Goal: Communication & Community: Answer question/provide support

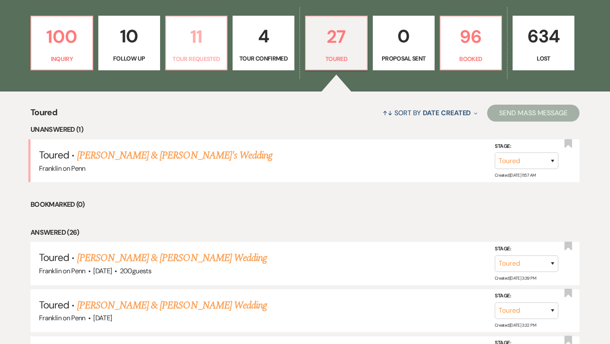
click at [198, 33] on p "11" at bounding box center [196, 36] width 51 height 28
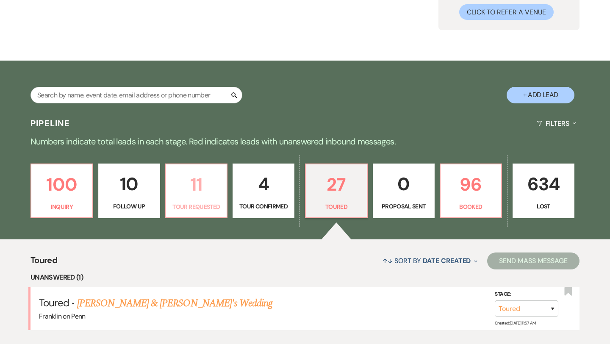
select select "2"
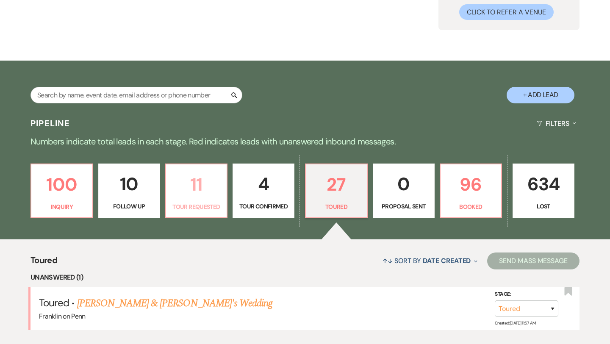
select select "2"
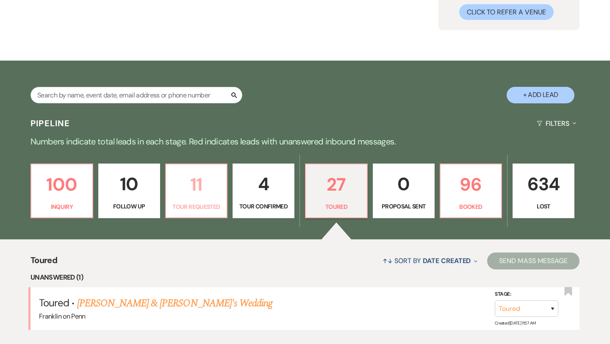
select select "2"
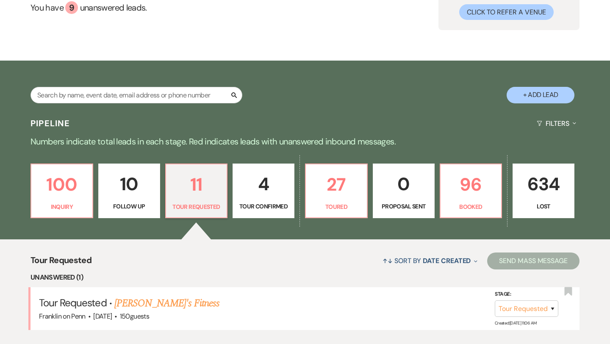
scroll to position [236, 0]
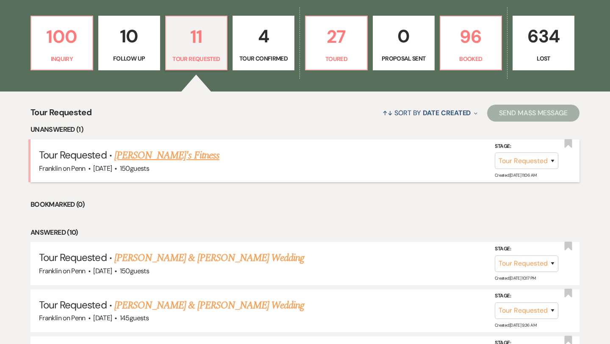
click at [162, 158] on link "[PERSON_NAME]'s Fitness" at bounding box center [166, 155] width 105 height 15
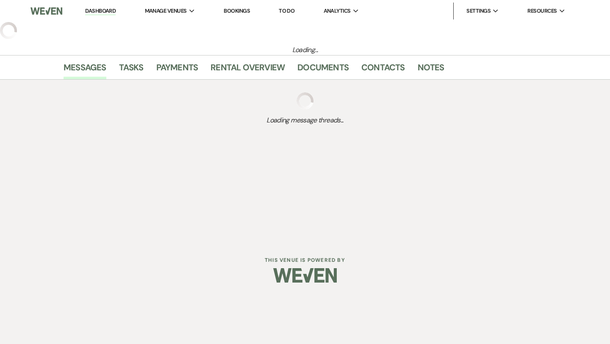
select select "2"
select select "5"
select select "13"
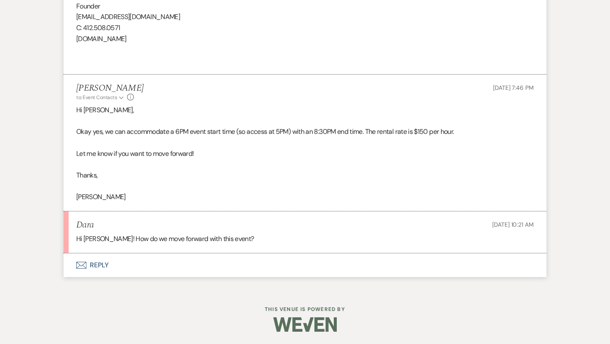
scroll to position [1093, 0]
click at [108, 264] on button "Envelope Reply" at bounding box center [305, 265] width 483 height 24
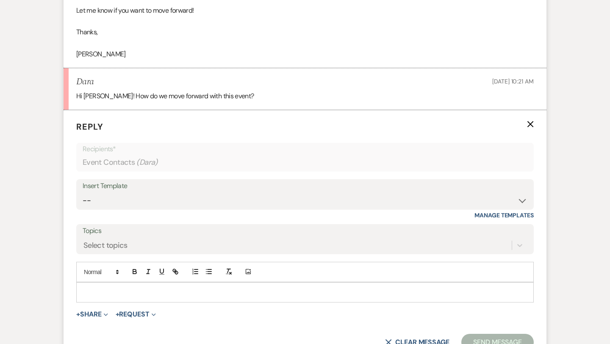
scroll to position [1255, 0]
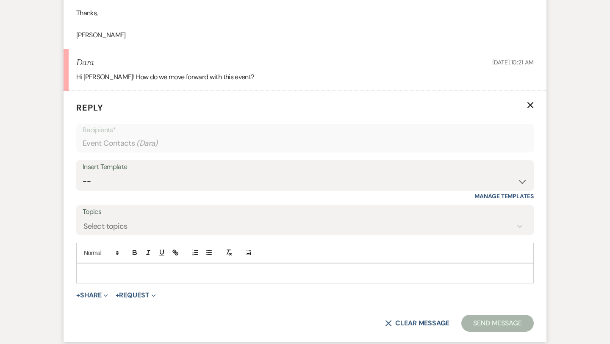
click at [118, 272] on p at bounding box center [305, 273] width 444 height 9
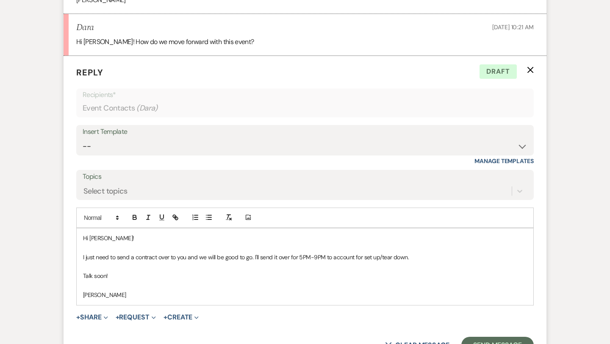
scroll to position [1297, 0]
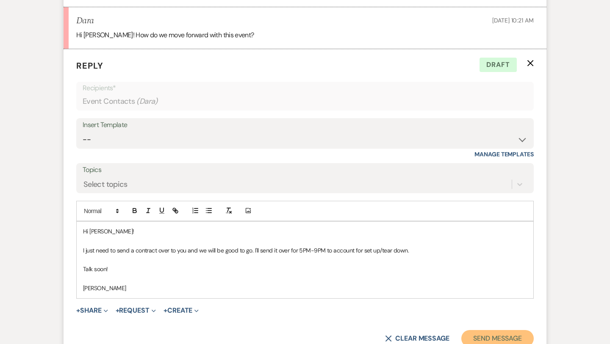
click at [499, 337] on button "Send Message" at bounding box center [497, 338] width 72 height 17
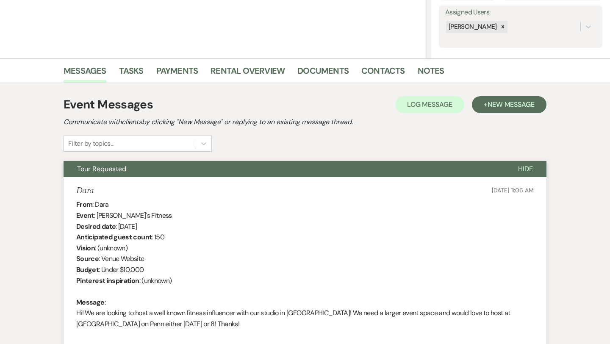
scroll to position [0, 0]
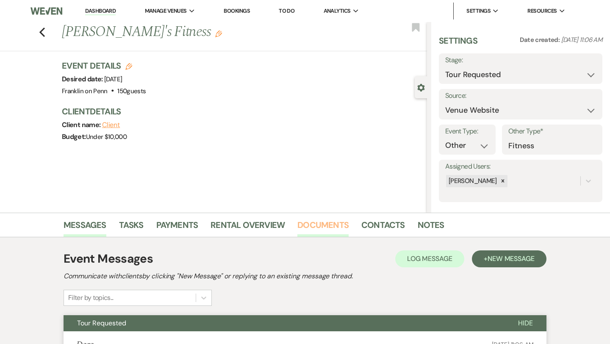
click at [333, 225] on link "Documents" at bounding box center [322, 227] width 51 height 19
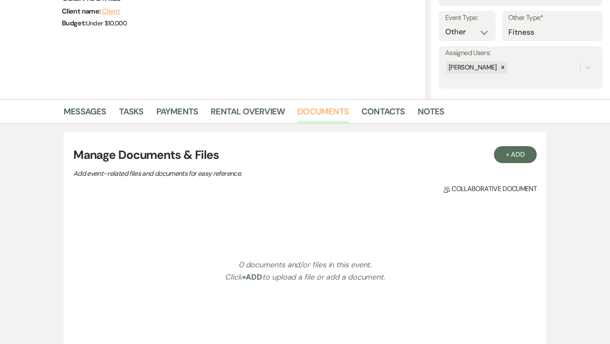
scroll to position [118, 0]
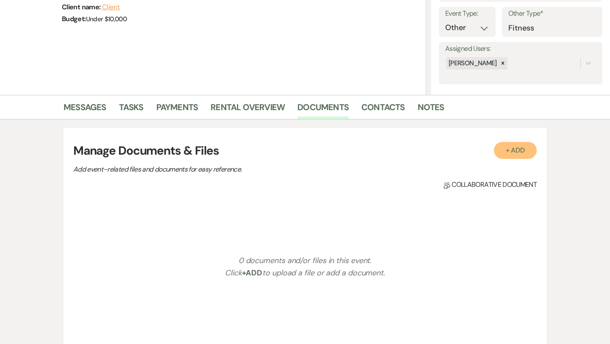
click at [515, 150] on button "+ Add" at bounding box center [515, 150] width 43 height 17
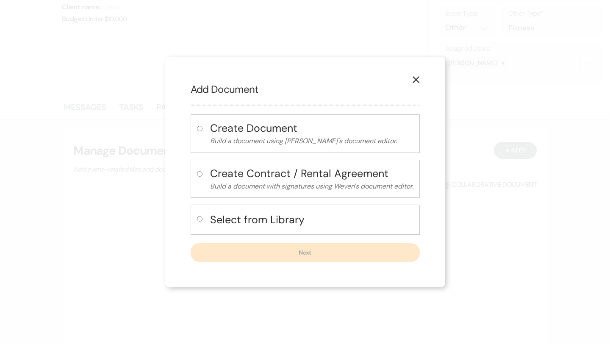
click at [199, 219] on input "radio" at bounding box center [200, 219] width 6 height 6
radio input "true"
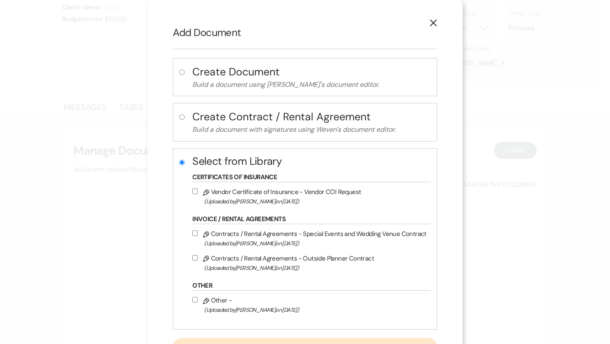
click at [197, 233] on input "Pencil Contracts / Rental Agreements - Special Events and Wedding Venue Contrac…" at bounding box center [195, 233] width 6 height 6
checkbox input "true"
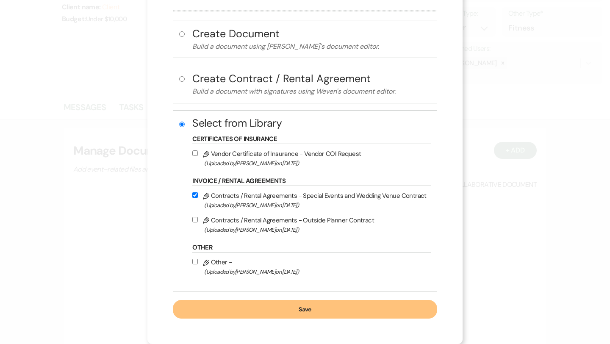
scroll to position [39, 0]
click at [306, 311] on button "Save" at bounding box center [305, 309] width 264 height 19
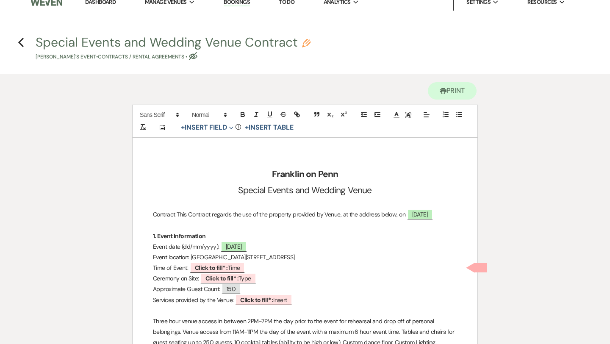
scroll to position [9, 0]
